Goal: Navigation & Orientation: Find specific page/section

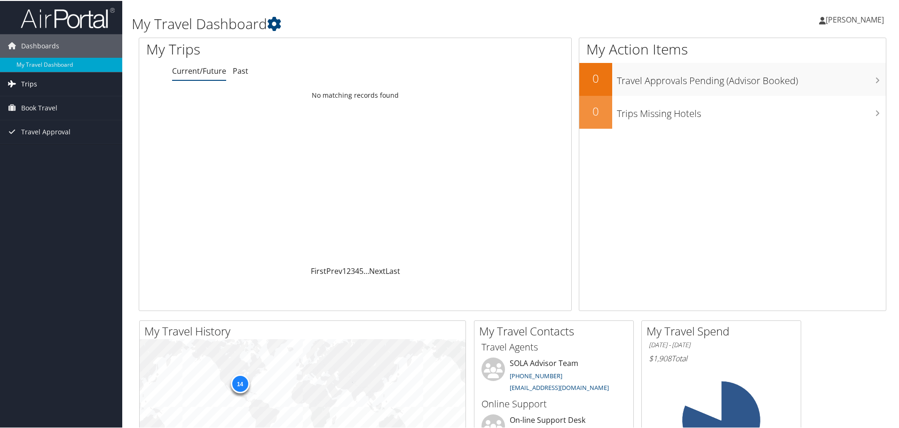
click at [38, 83] on link "Trips" at bounding box center [61, 83] width 122 height 24
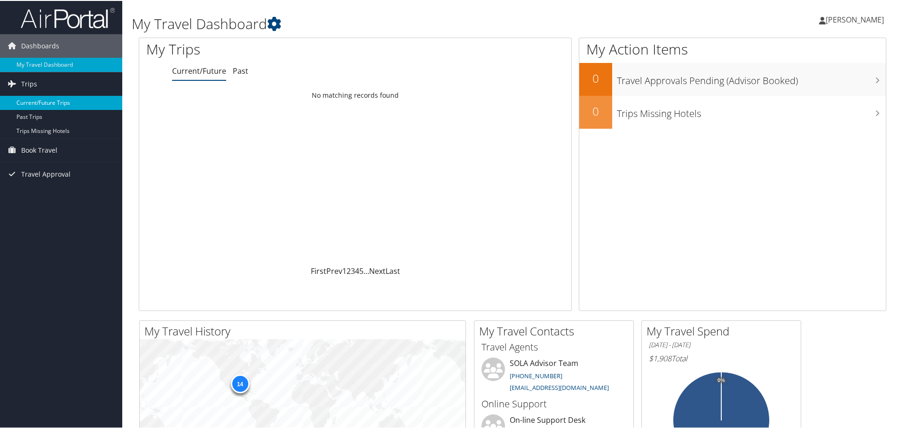
click at [27, 104] on link "Current/Future Trips" at bounding box center [61, 102] width 122 height 14
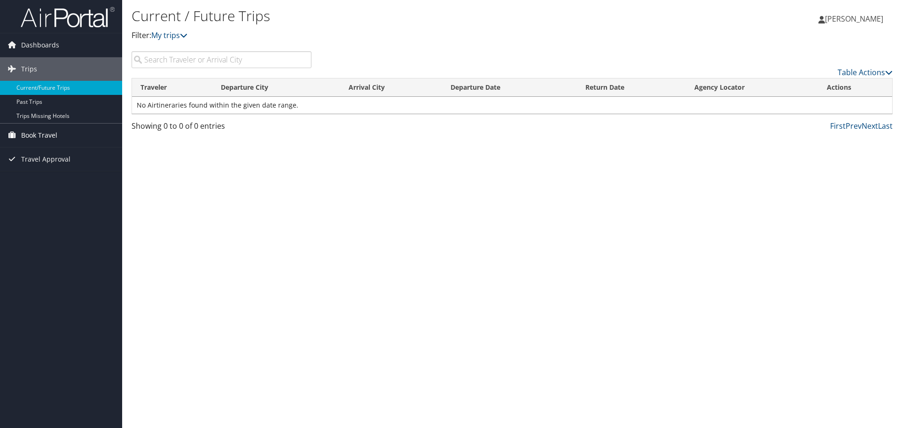
click at [60, 133] on link "Book Travel" at bounding box center [61, 136] width 122 height 24
click at [32, 163] on link "Book/Manage Online Trips" at bounding box center [61, 168] width 122 height 14
